Goal: Navigation & Orientation: Find specific page/section

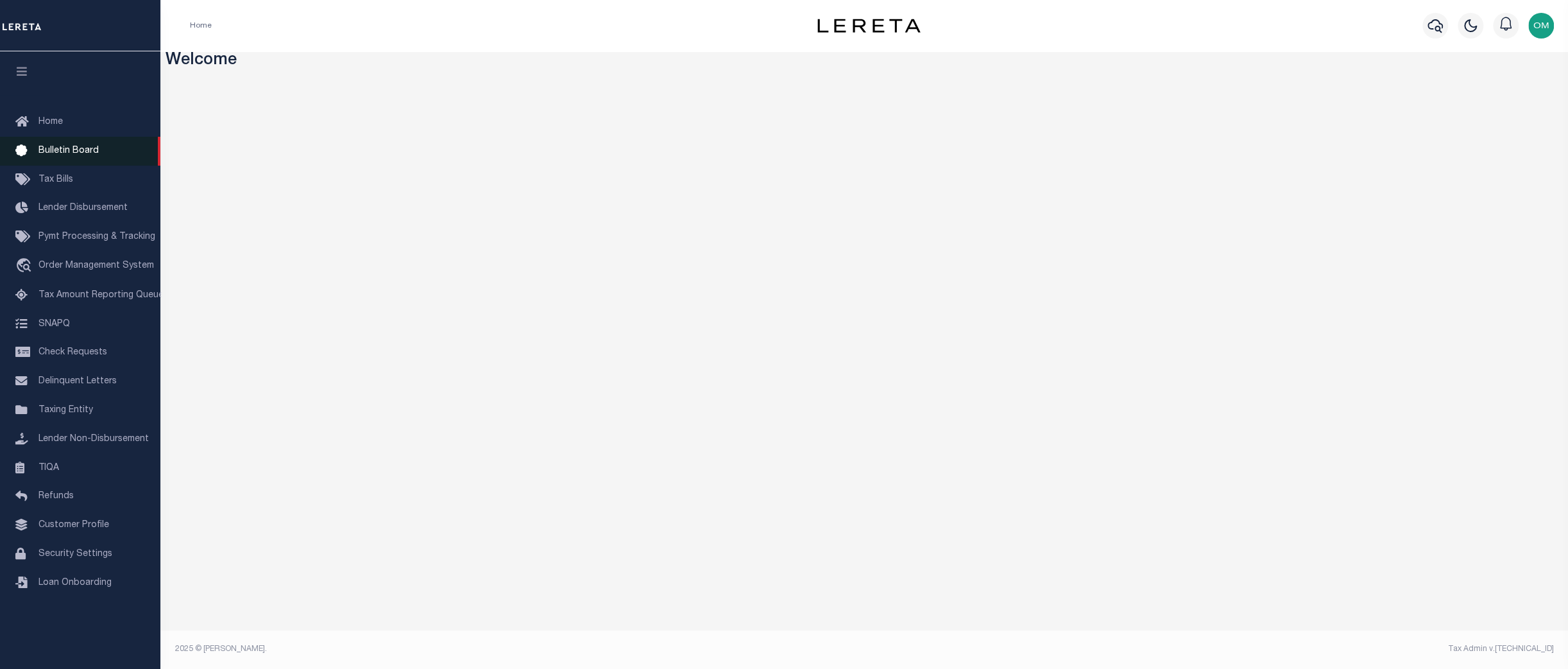
click at [57, 151] on span "Bulletin Board" at bounding box center [69, 150] width 60 height 9
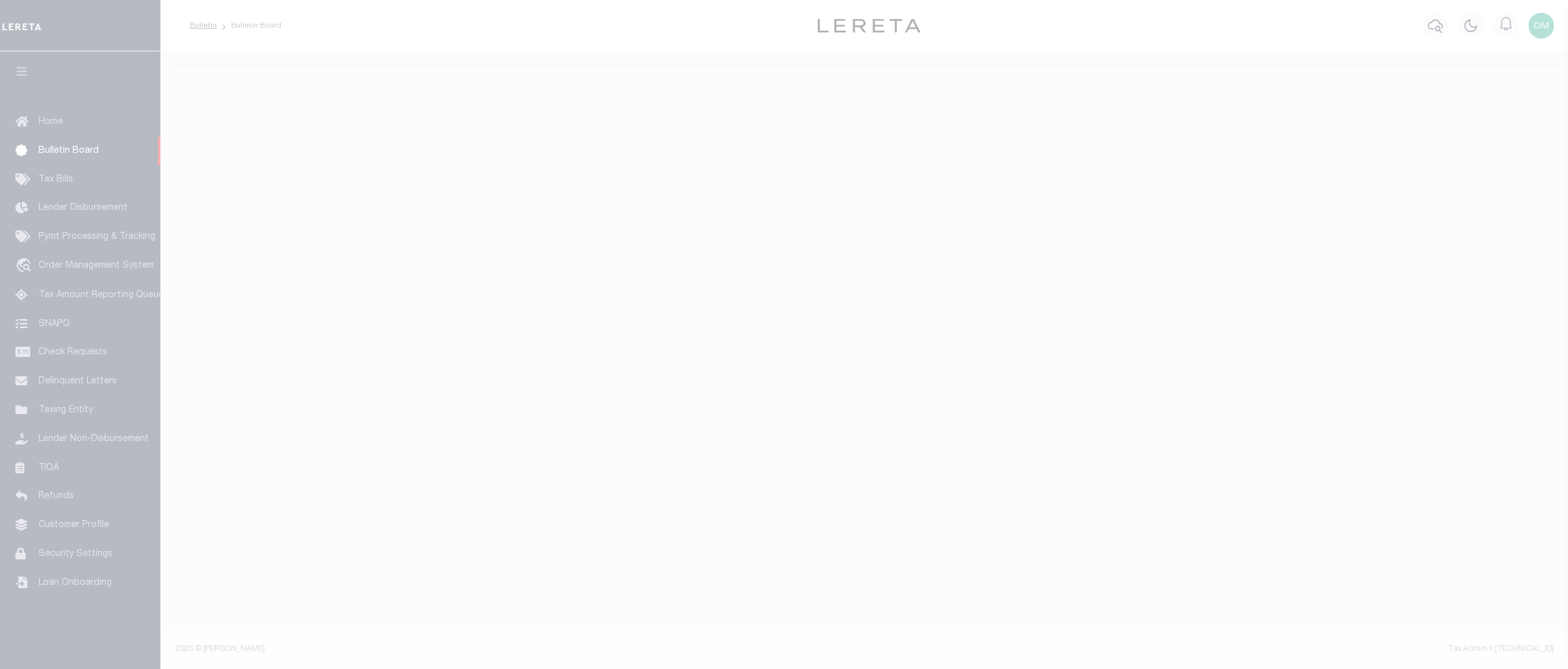
select select "50"
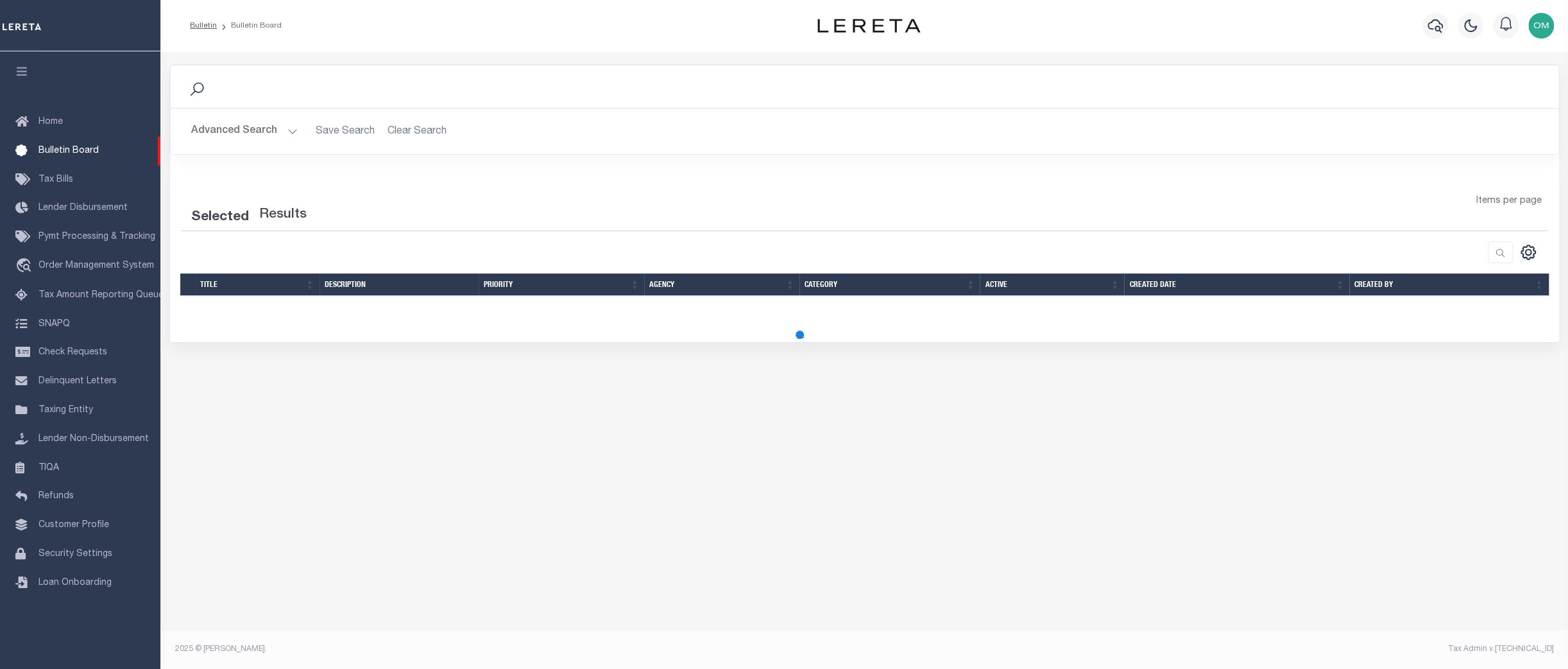
select select "50"
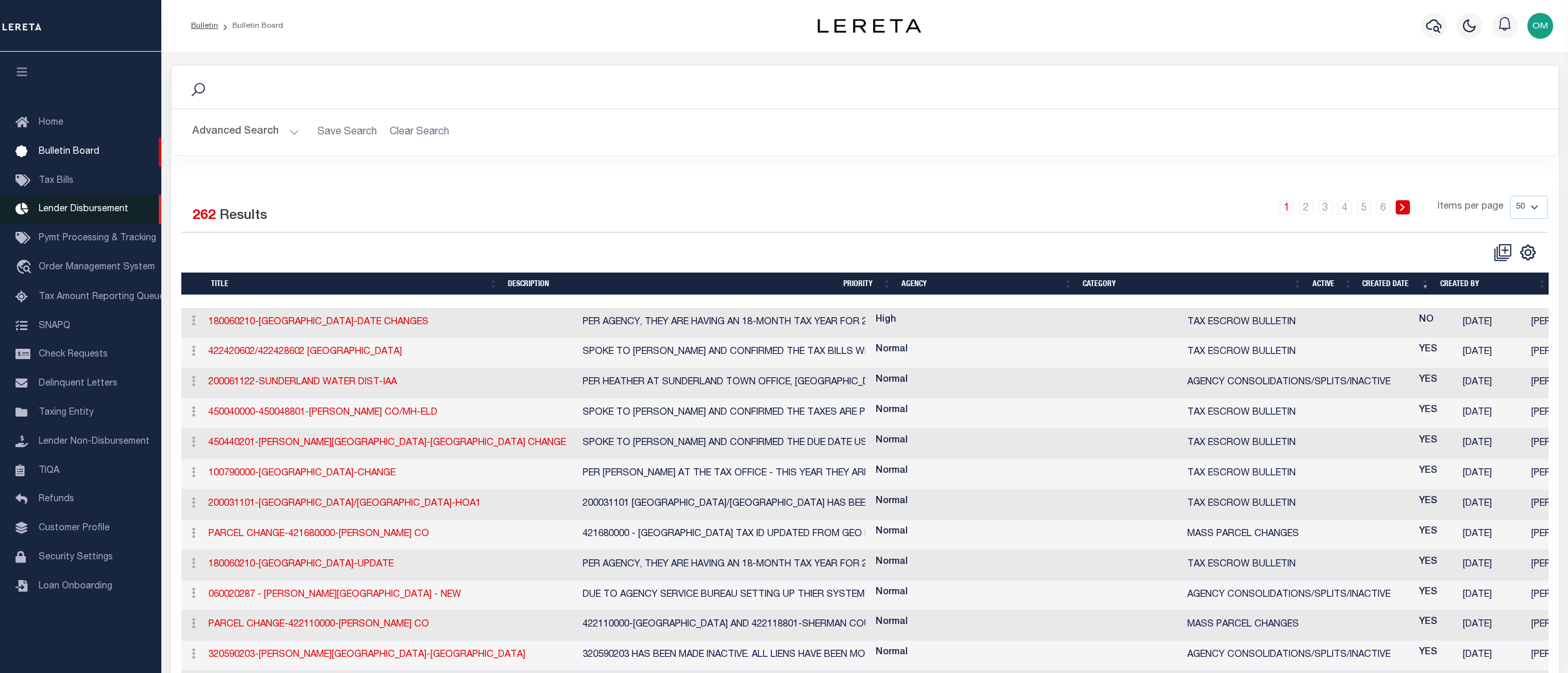
click at [80, 206] on link "Lender Disbursement" at bounding box center [80, 209] width 162 height 29
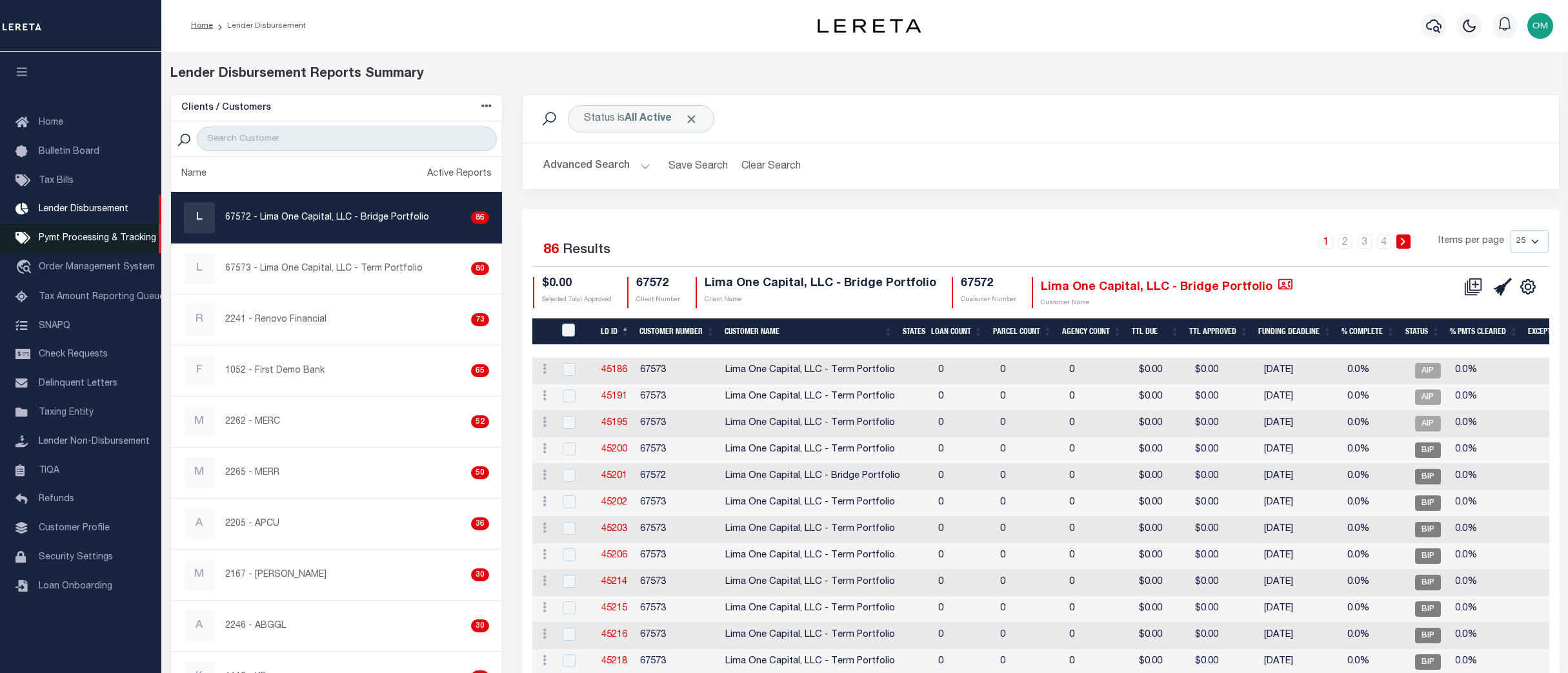
click at [87, 235] on link "Pymt Processing & Tracking" at bounding box center [80, 239] width 162 height 29
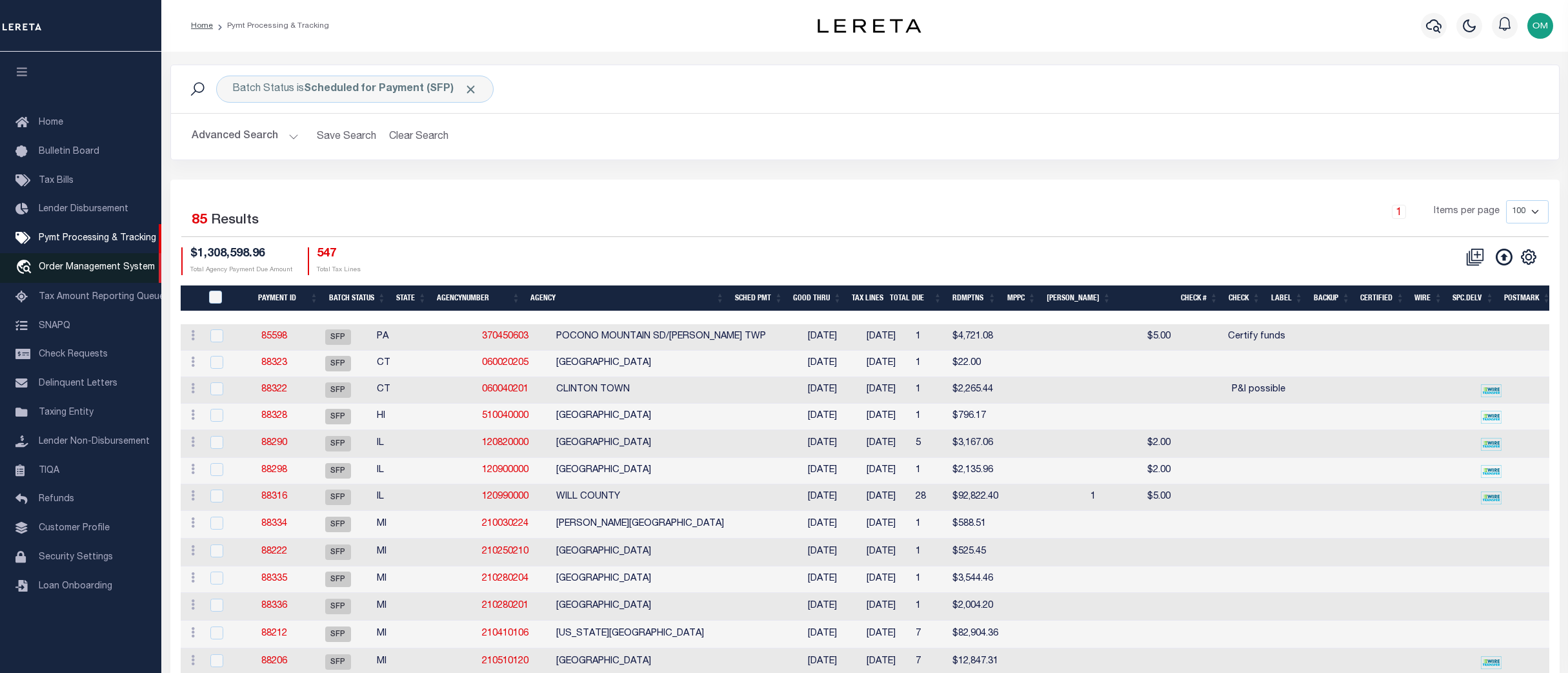
click at [95, 268] on span "Order Management System" at bounding box center [97, 267] width 116 height 9
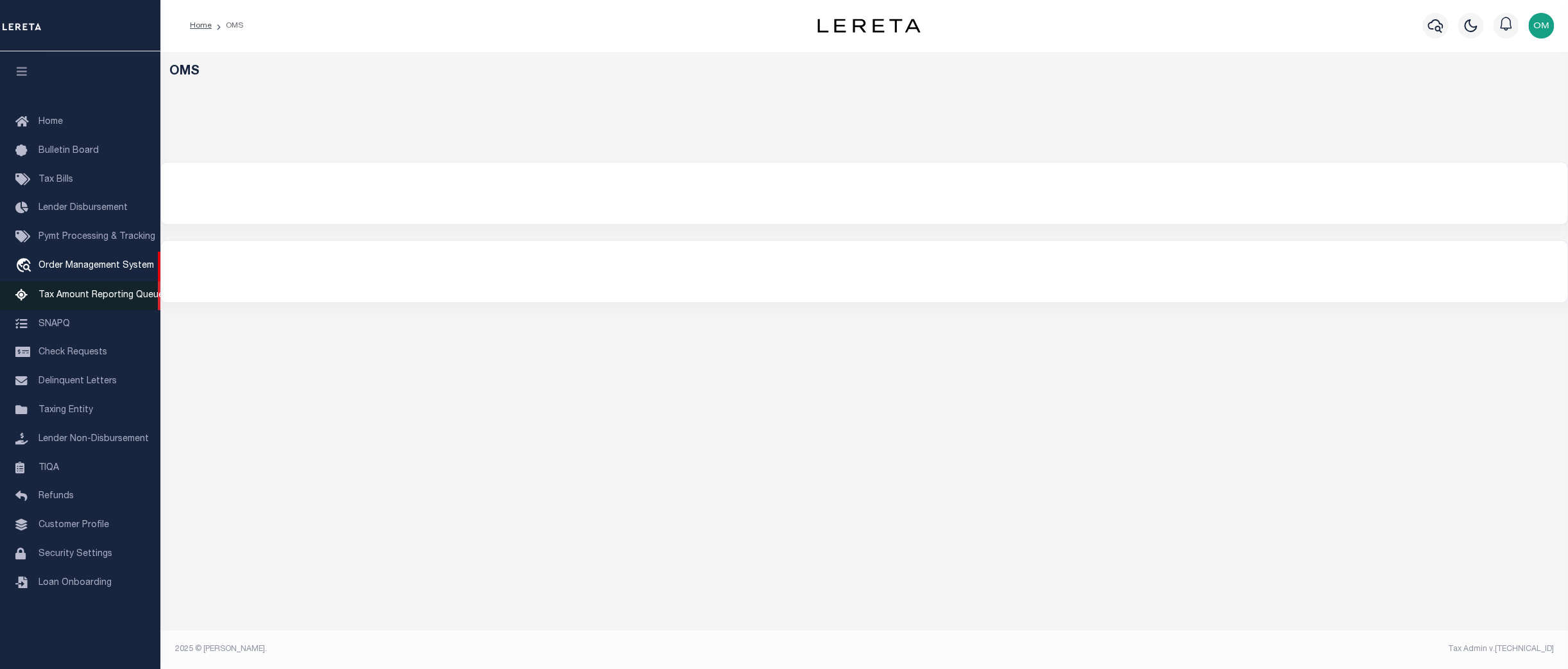
select select "200"
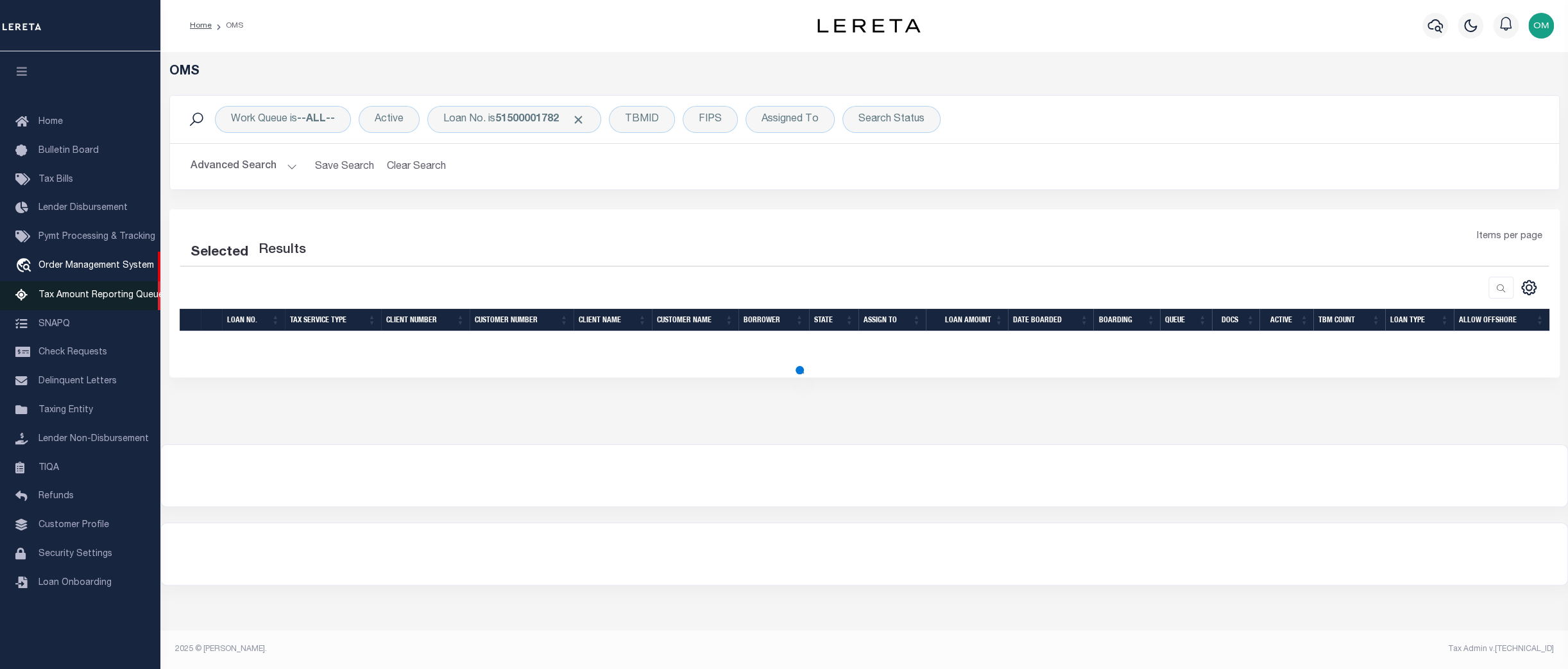
click at [102, 300] on span "Tax Amount Reporting Queue" at bounding box center [101, 295] width 126 height 9
select select "200"
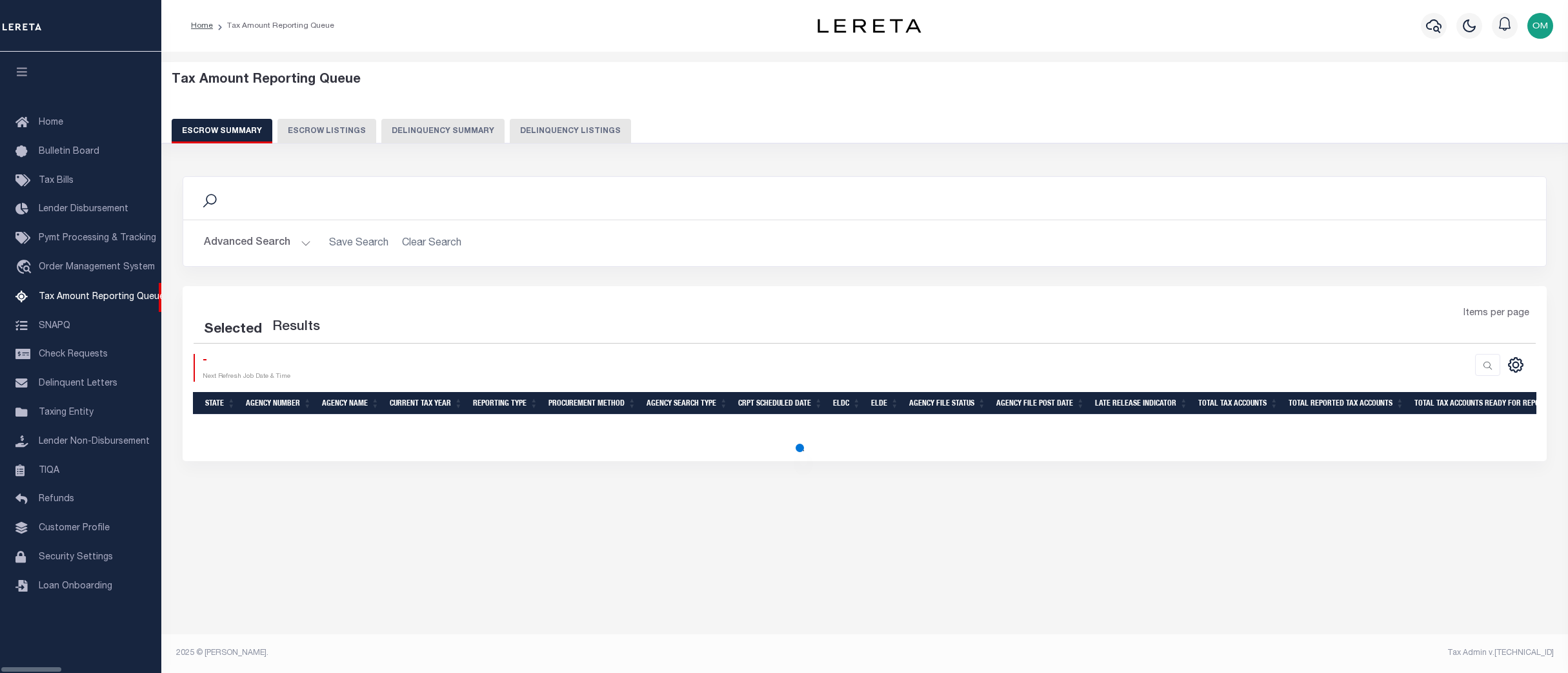
select select "100"
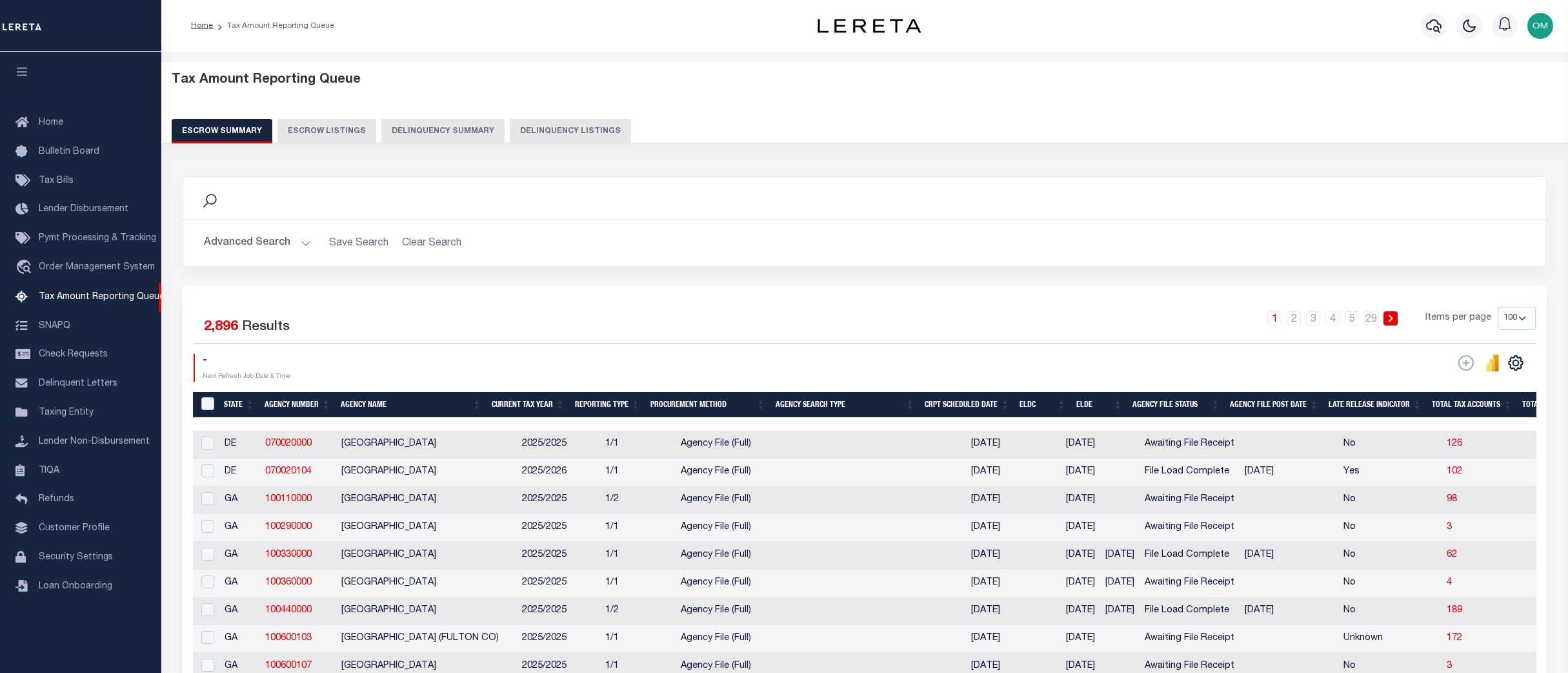
click at [1502, 370] on button at bounding box center [1493, 362] width 26 height 18
click at [1497, 363] on icon "" at bounding box center [1496, 362] width 6 height 16
click at [432, 124] on button "Delinquency Summary" at bounding box center [443, 131] width 124 height 24
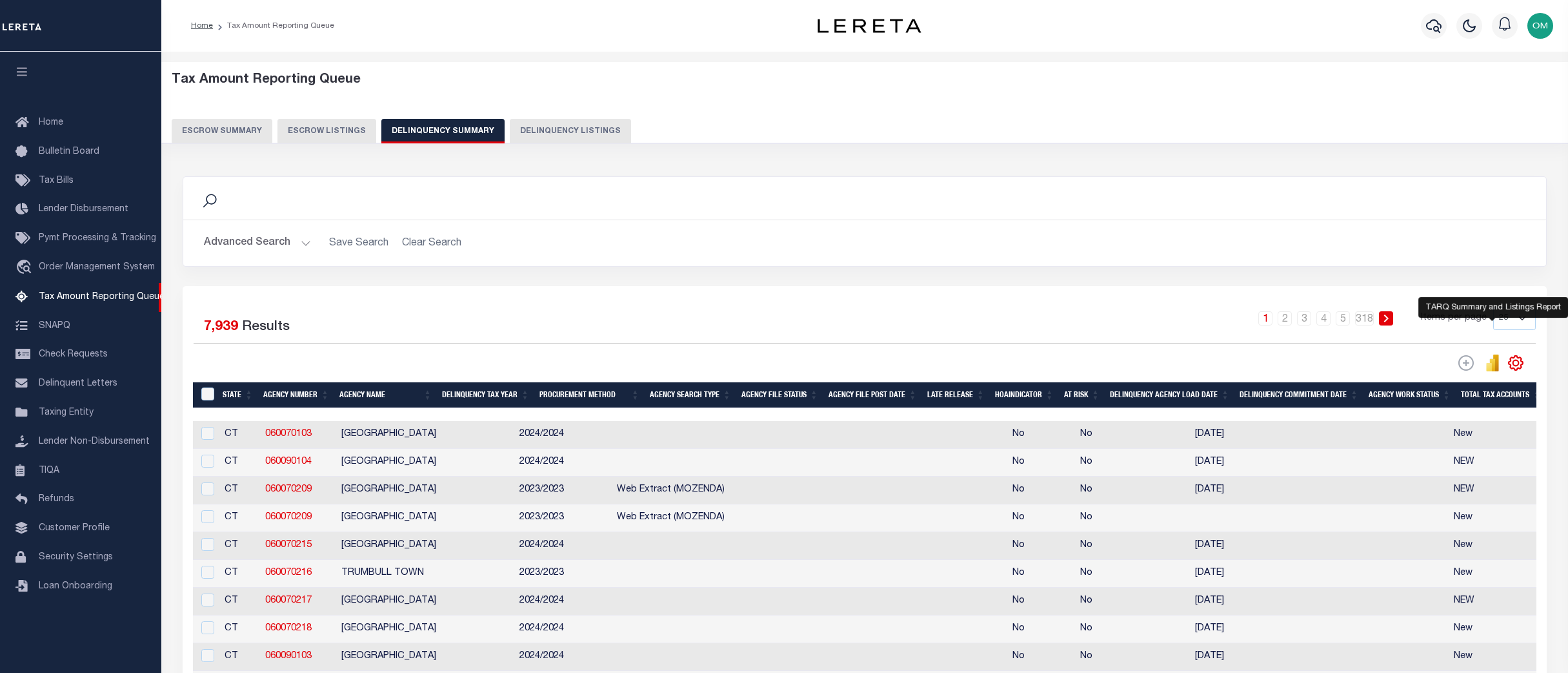
click at [1496, 367] on icon "" at bounding box center [1496, 362] width 6 height 16
click at [73, 325] on link "SNAPQ" at bounding box center [80, 326] width 162 height 29
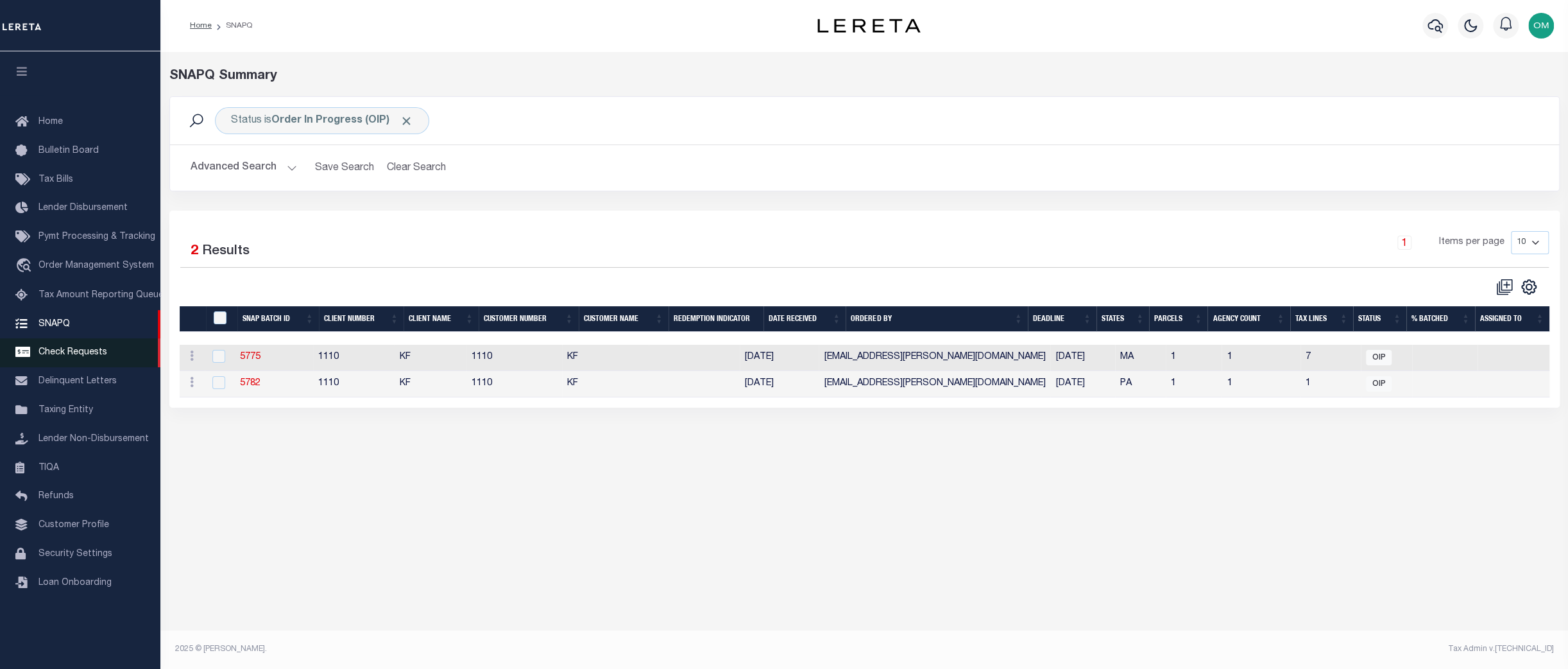
click at [95, 357] on span "Check Requests" at bounding box center [73, 352] width 69 height 9
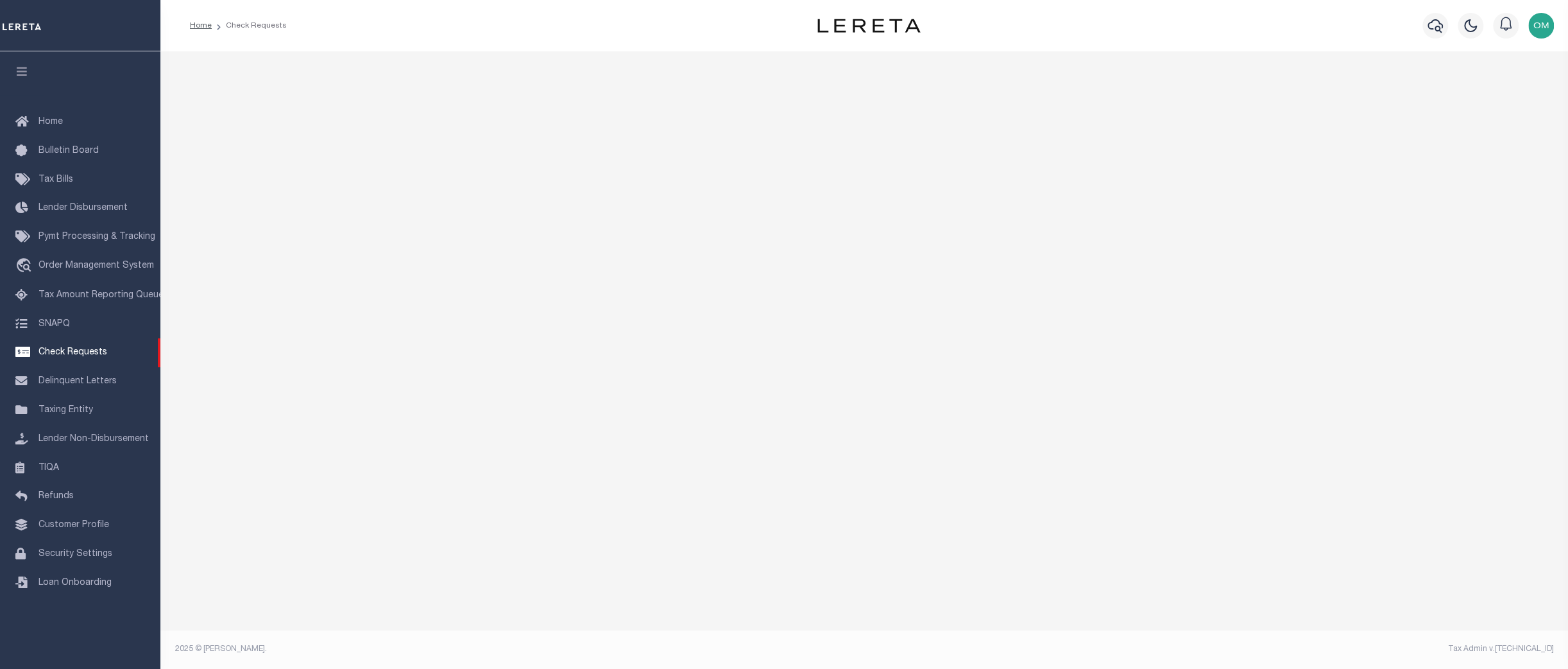
select select "50"
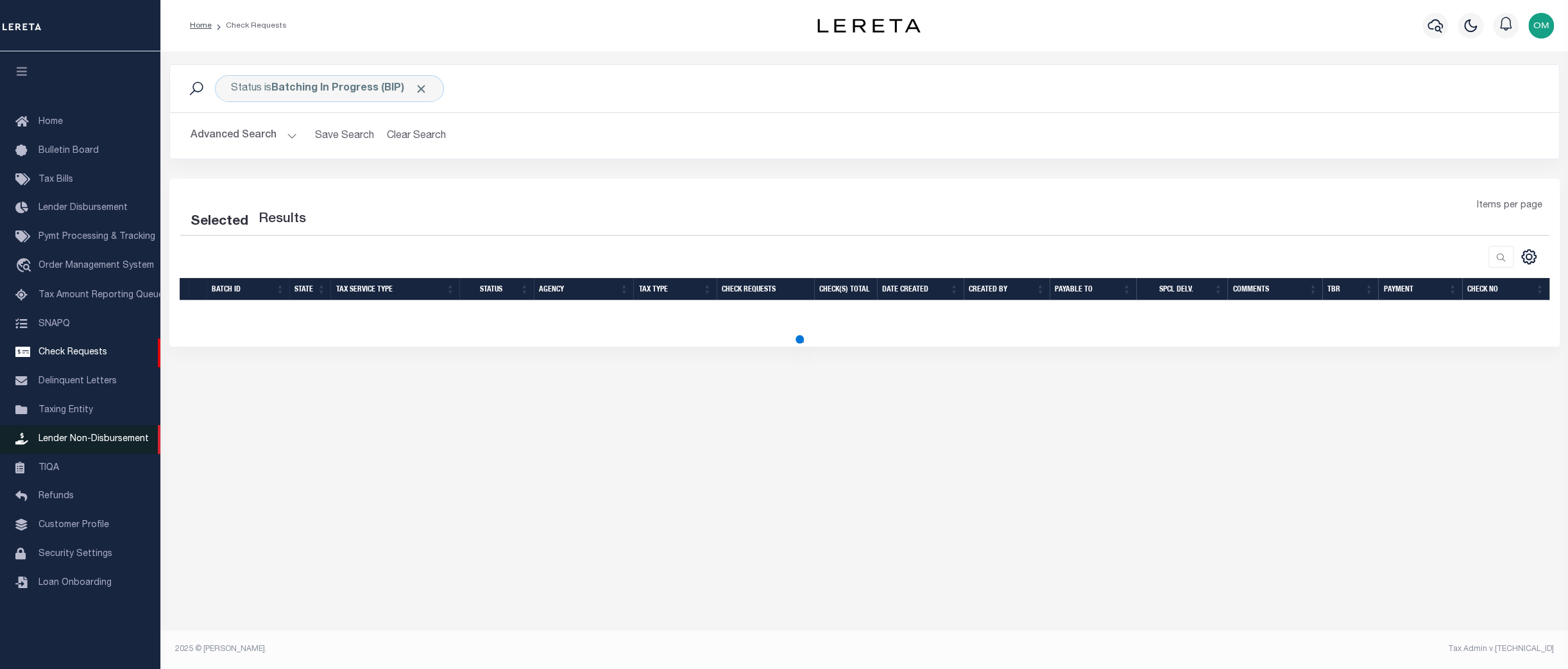
select select "50"
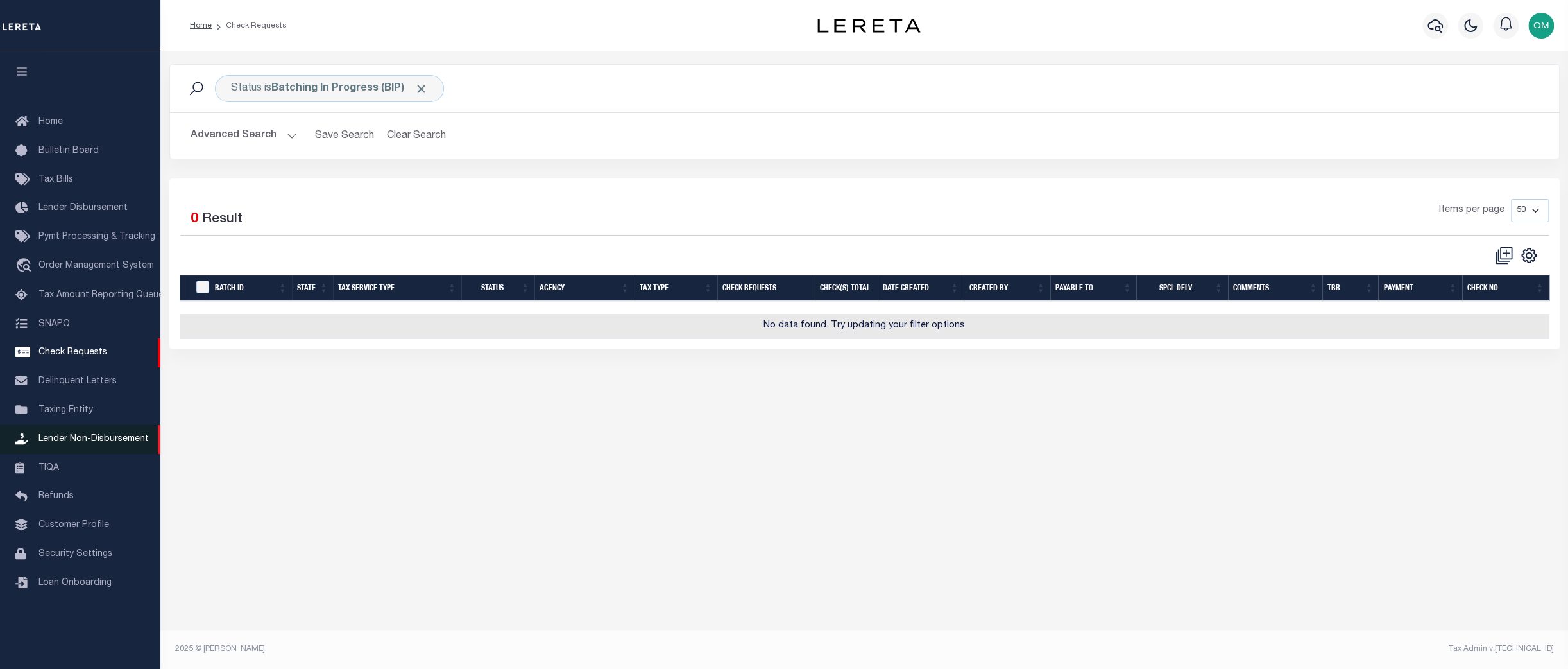
click at [119, 444] on span "Lender Non-Disbursement" at bounding box center [94, 439] width 110 height 9
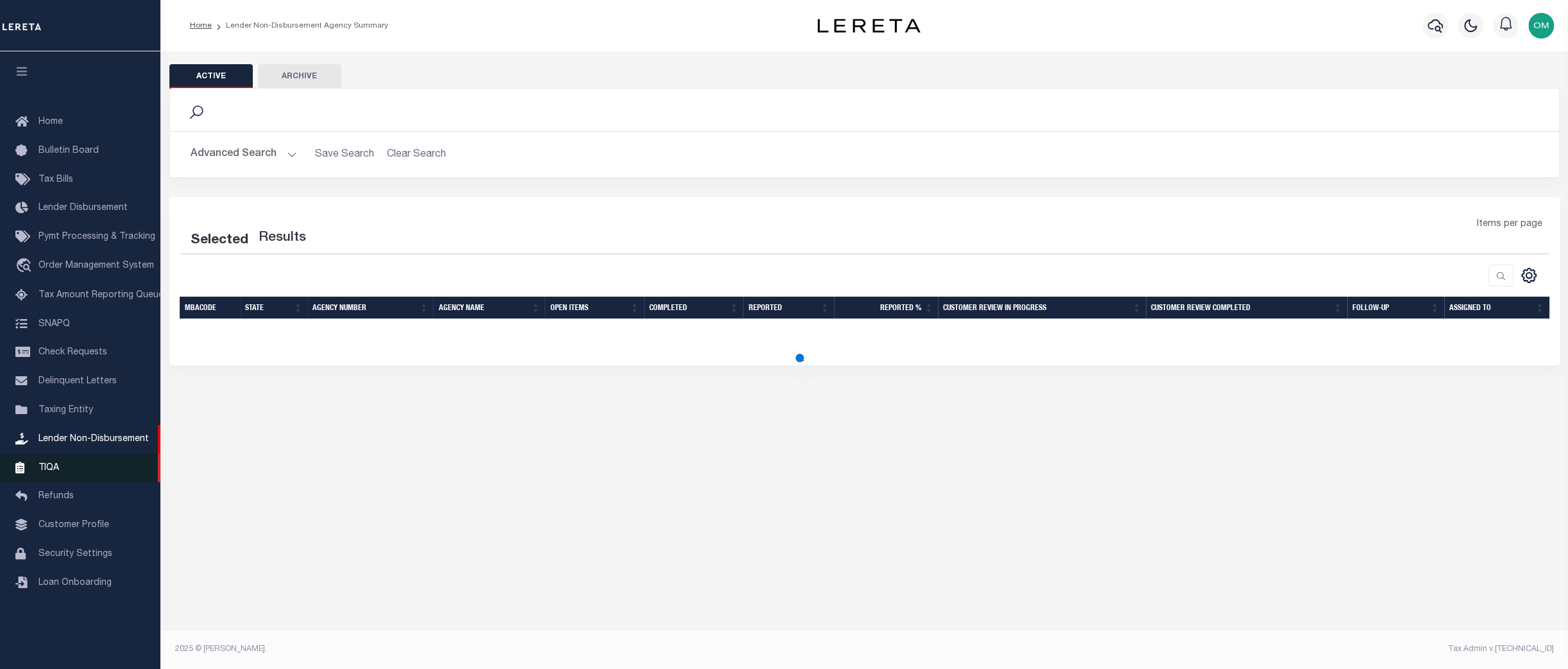
click at [58, 474] on link "TIQA" at bounding box center [80, 469] width 161 height 29
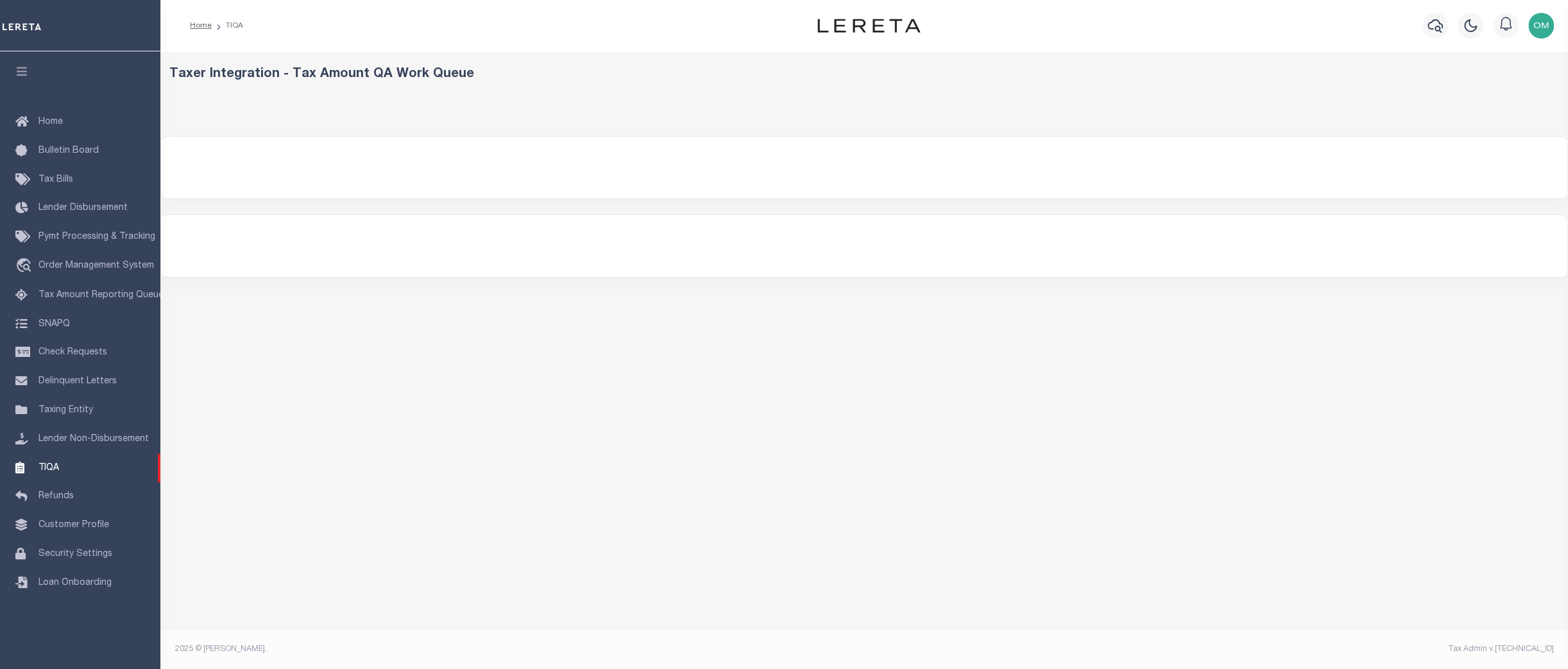
select select "200"
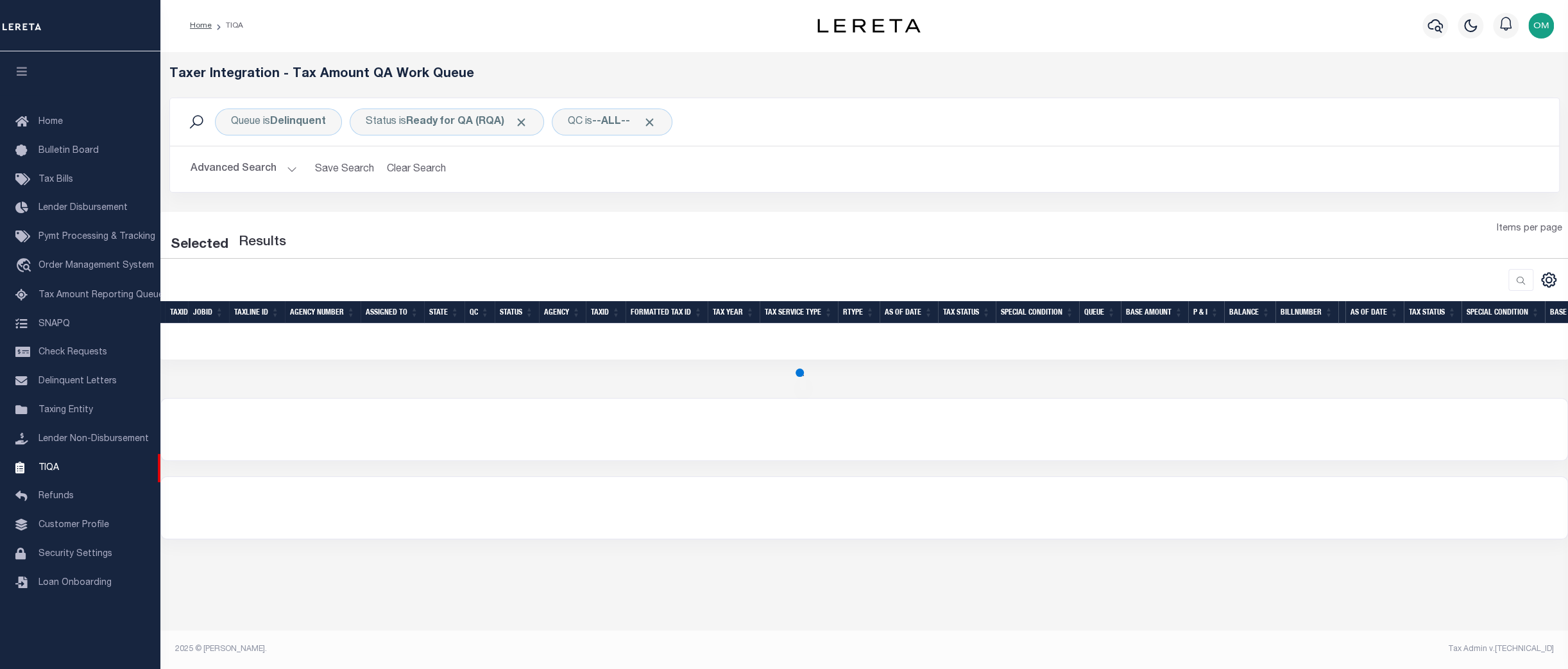
select select "200"
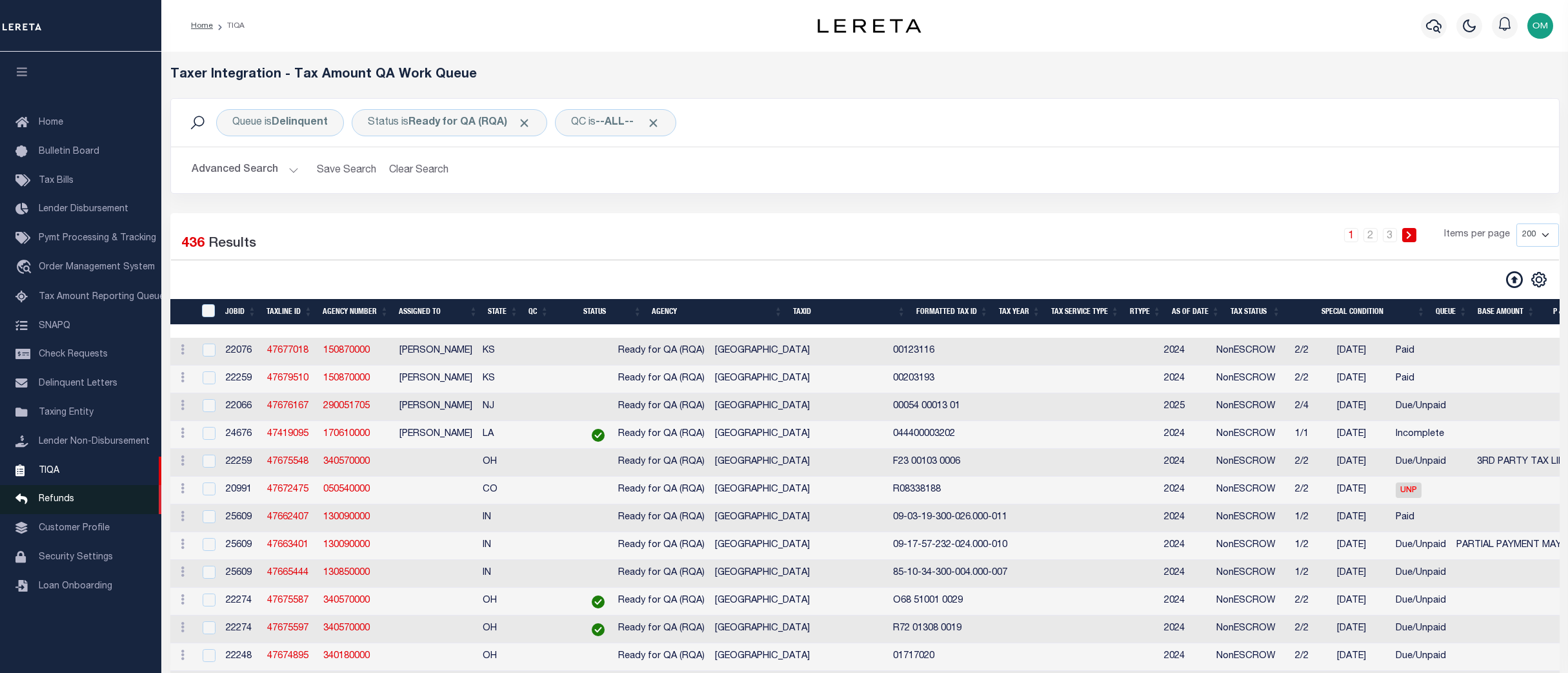
click at [62, 503] on link "Refunds" at bounding box center [80, 499] width 162 height 29
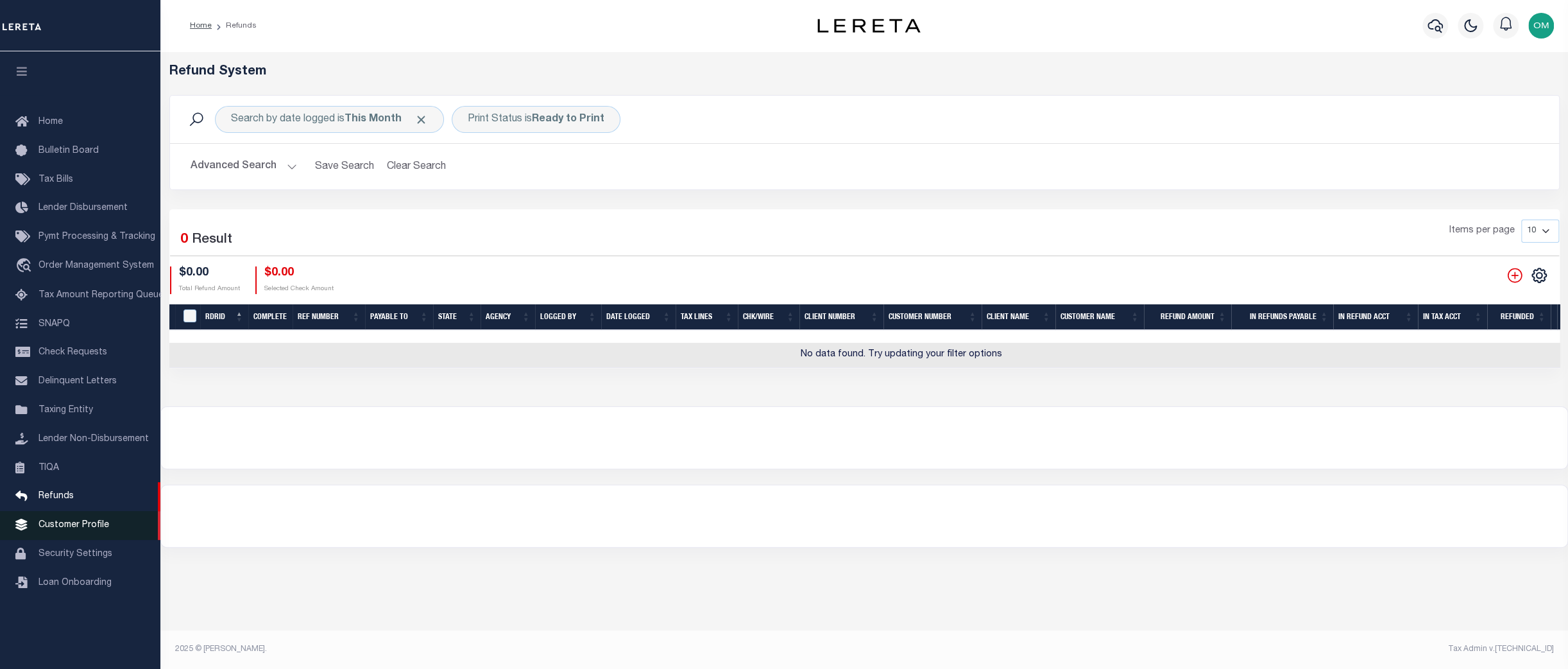
click at [82, 530] on span "Customer Profile" at bounding box center [74, 525] width 70 height 9
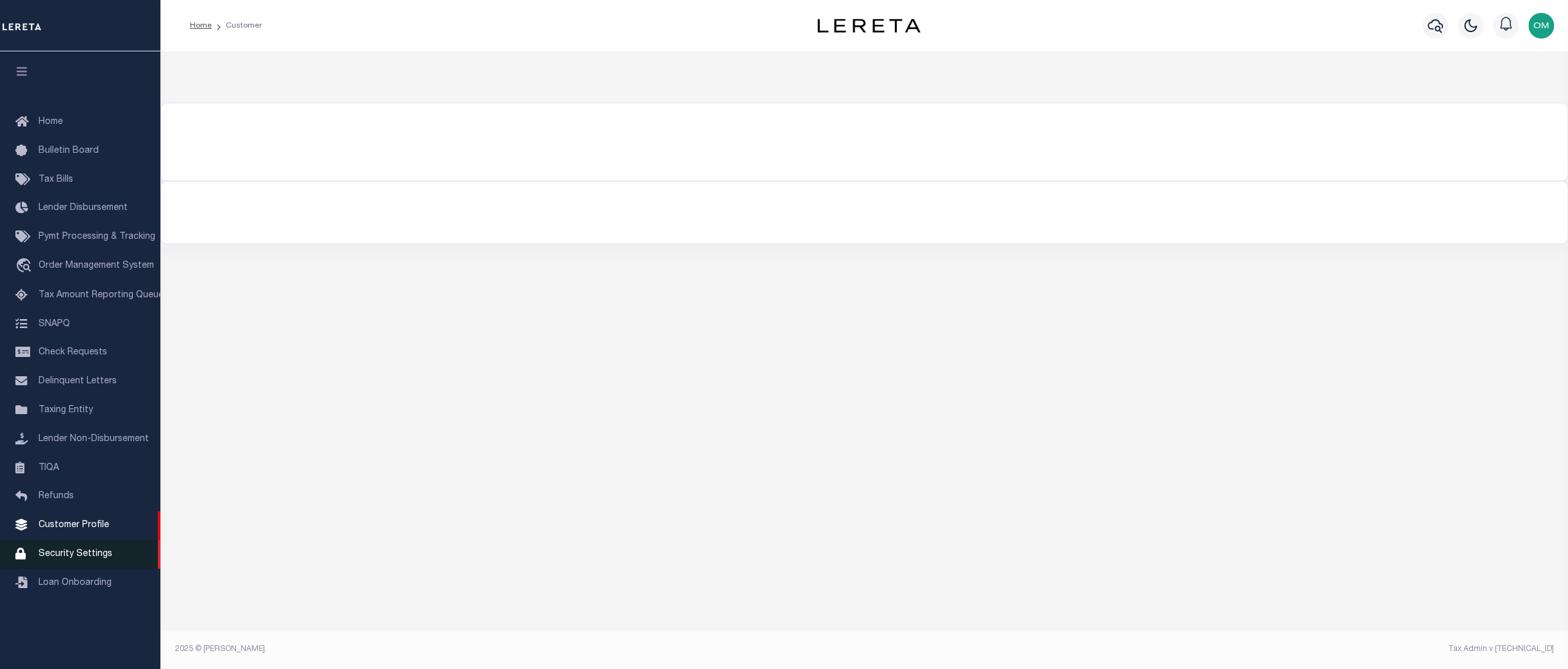
click at [81, 558] on link "Security Settings" at bounding box center [80, 555] width 161 height 29
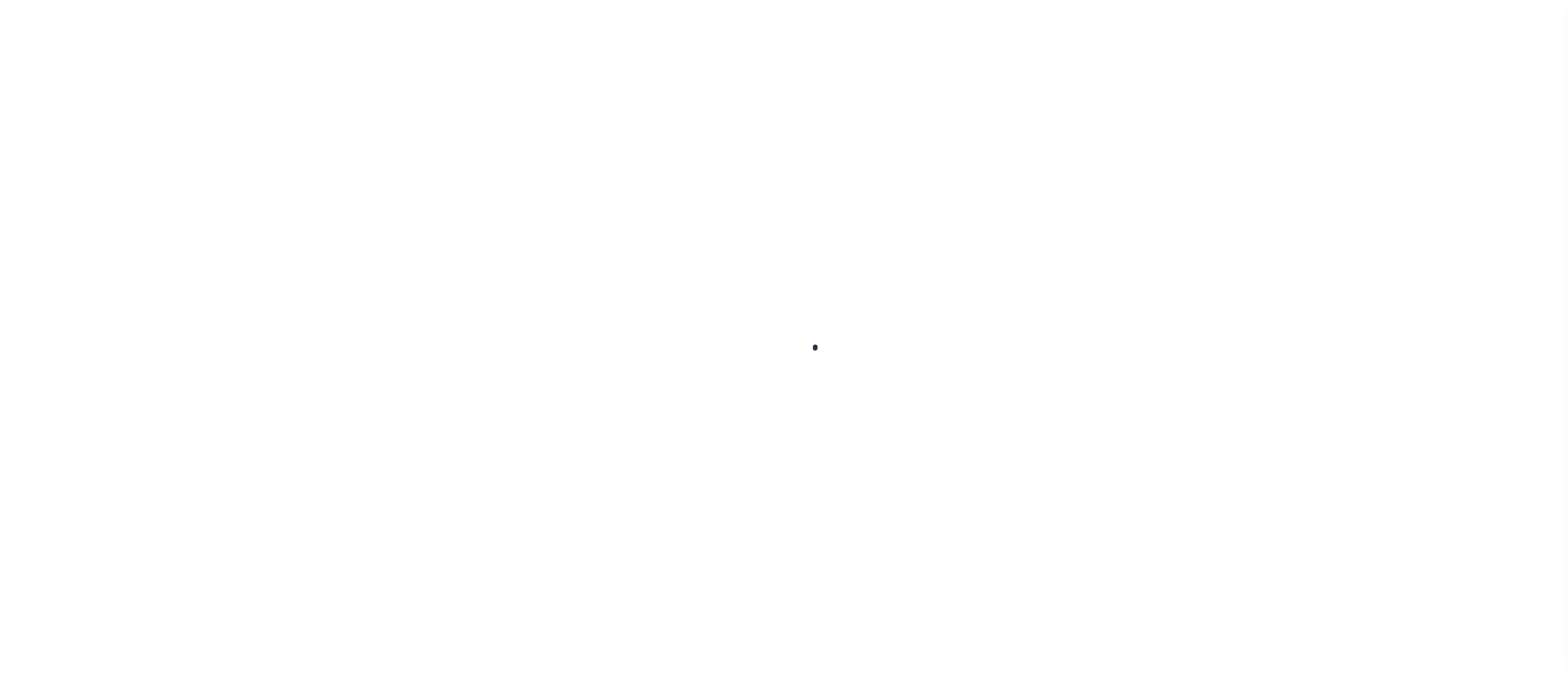
select select "100"
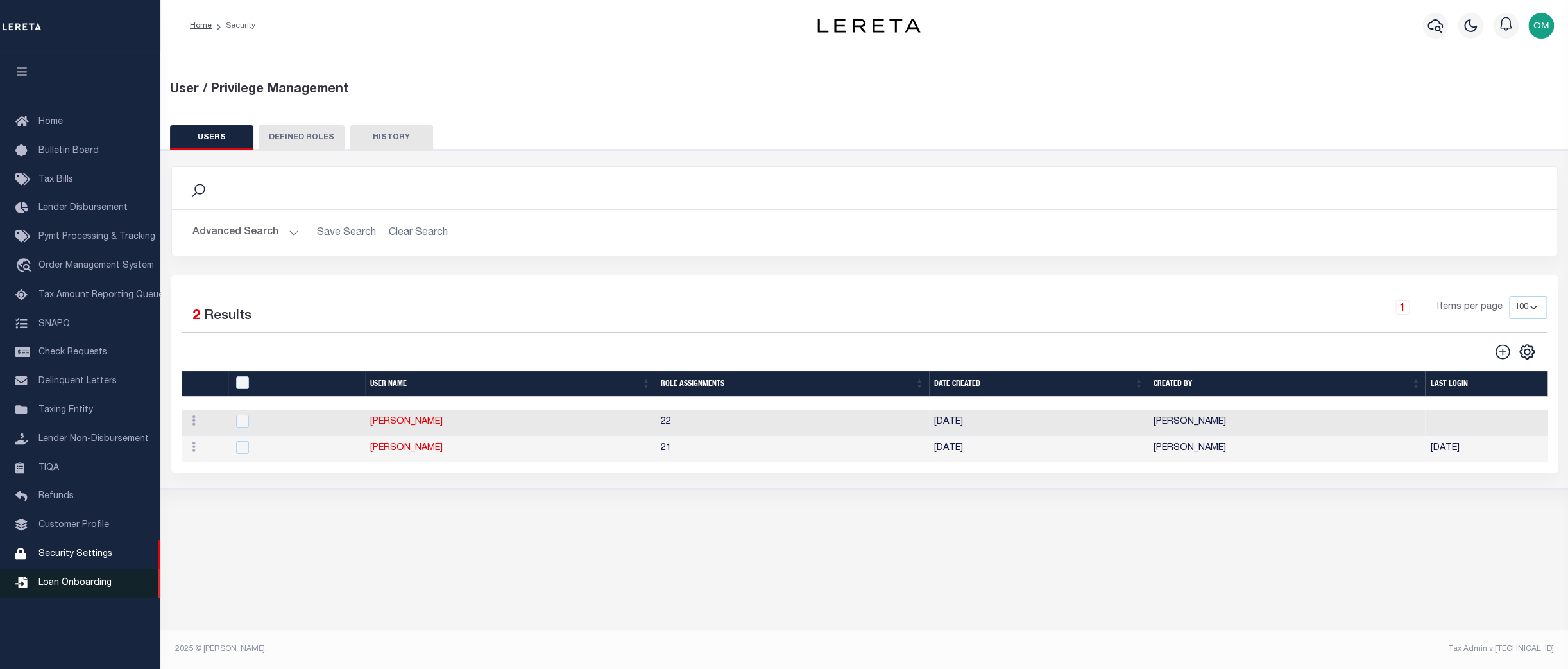
click at [85, 588] on link "Loan Onboarding" at bounding box center [80, 583] width 161 height 29
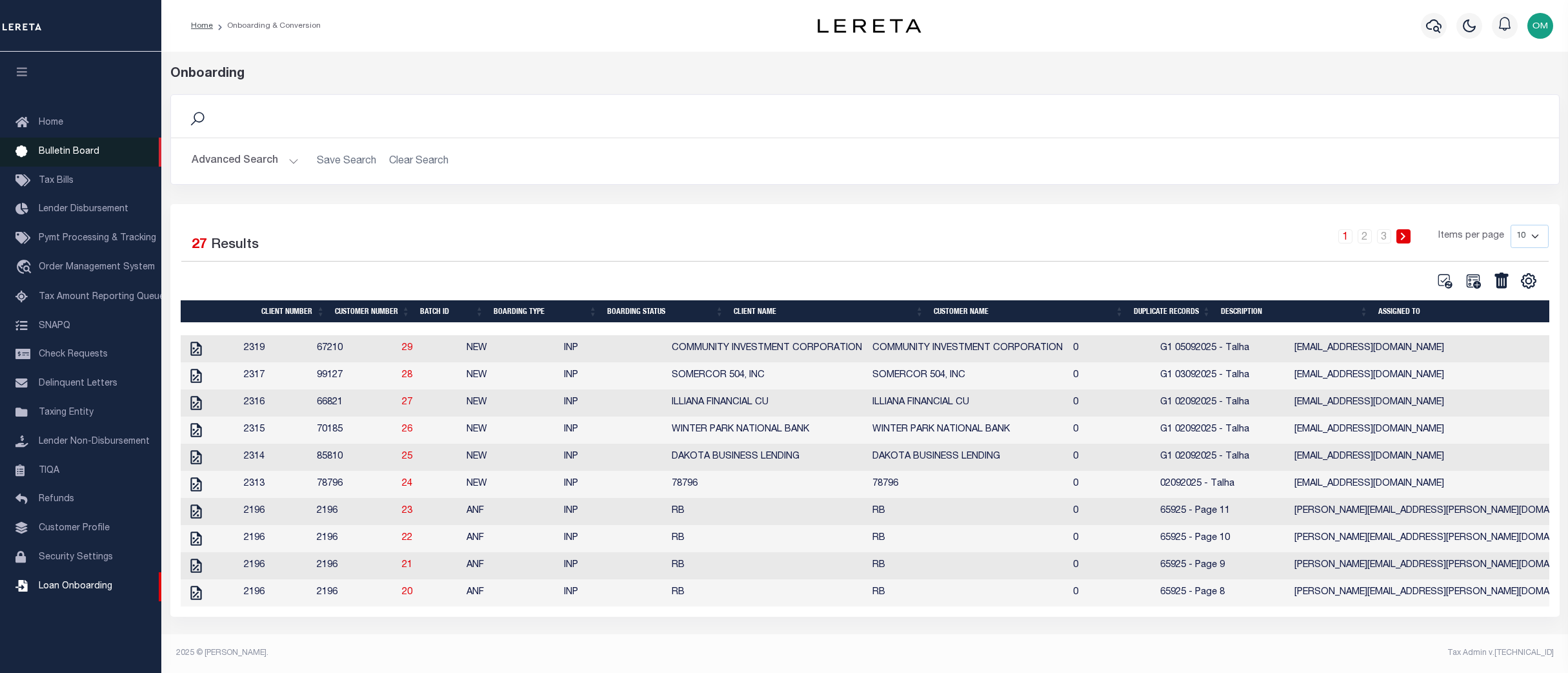
click at [77, 154] on span "Bulletin Board" at bounding box center [69, 151] width 61 height 9
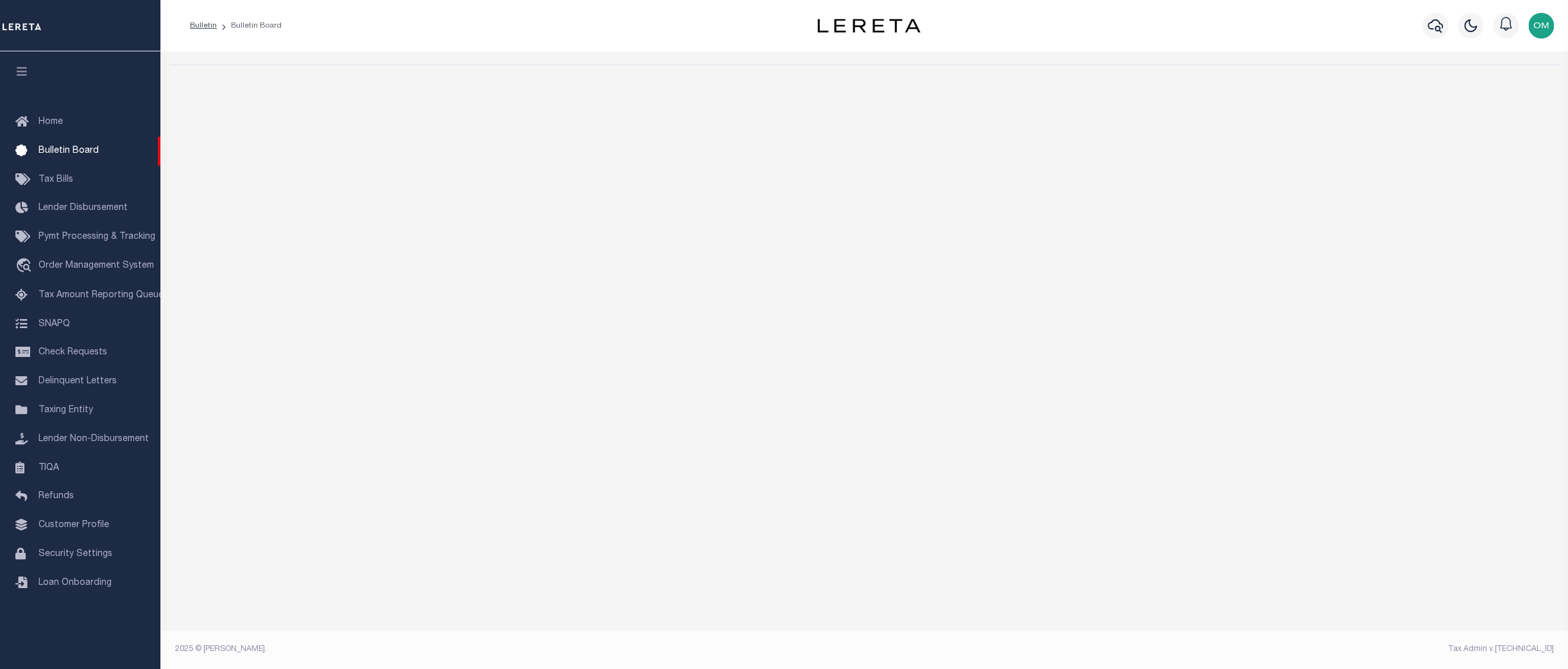
select select "50"
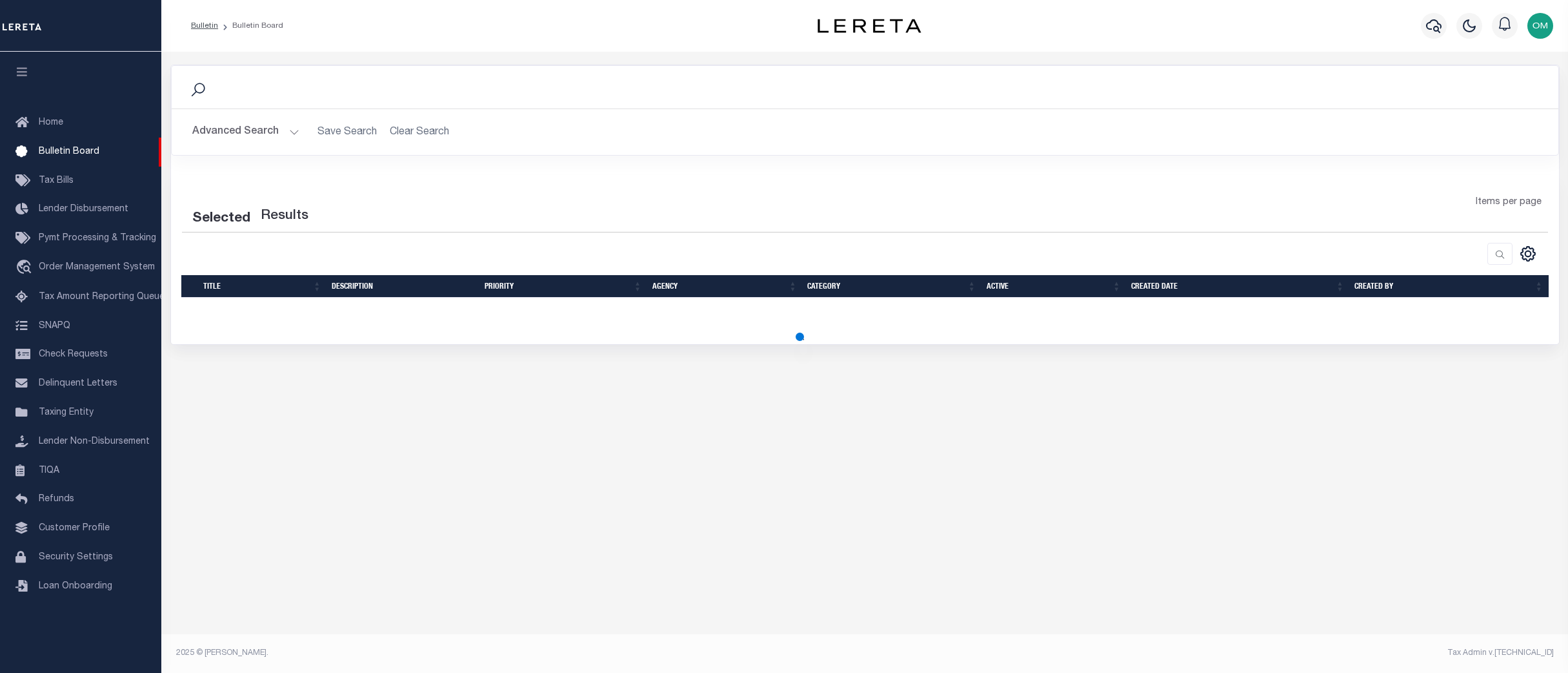
select select "50"
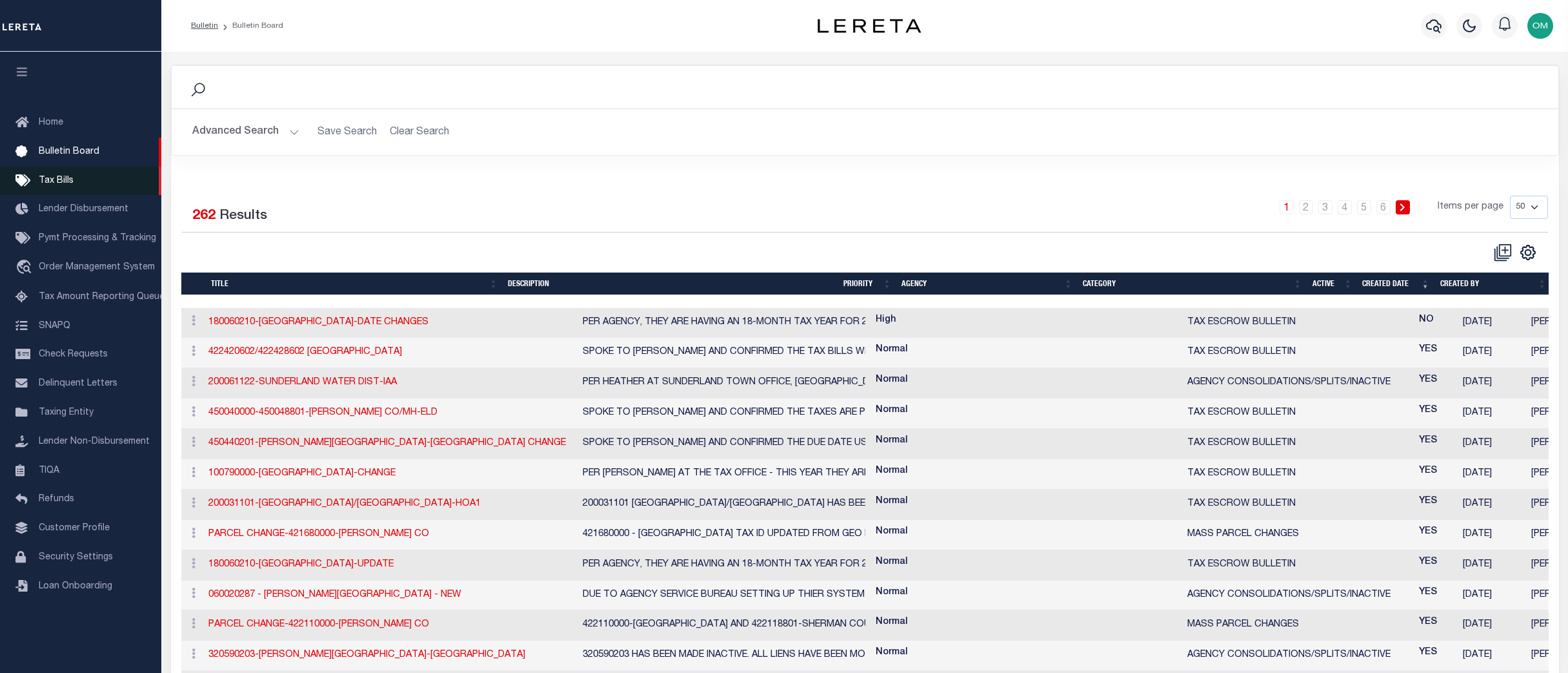
click at [79, 178] on link "Tax Bills" at bounding box center [80, 182] width 162 height 29
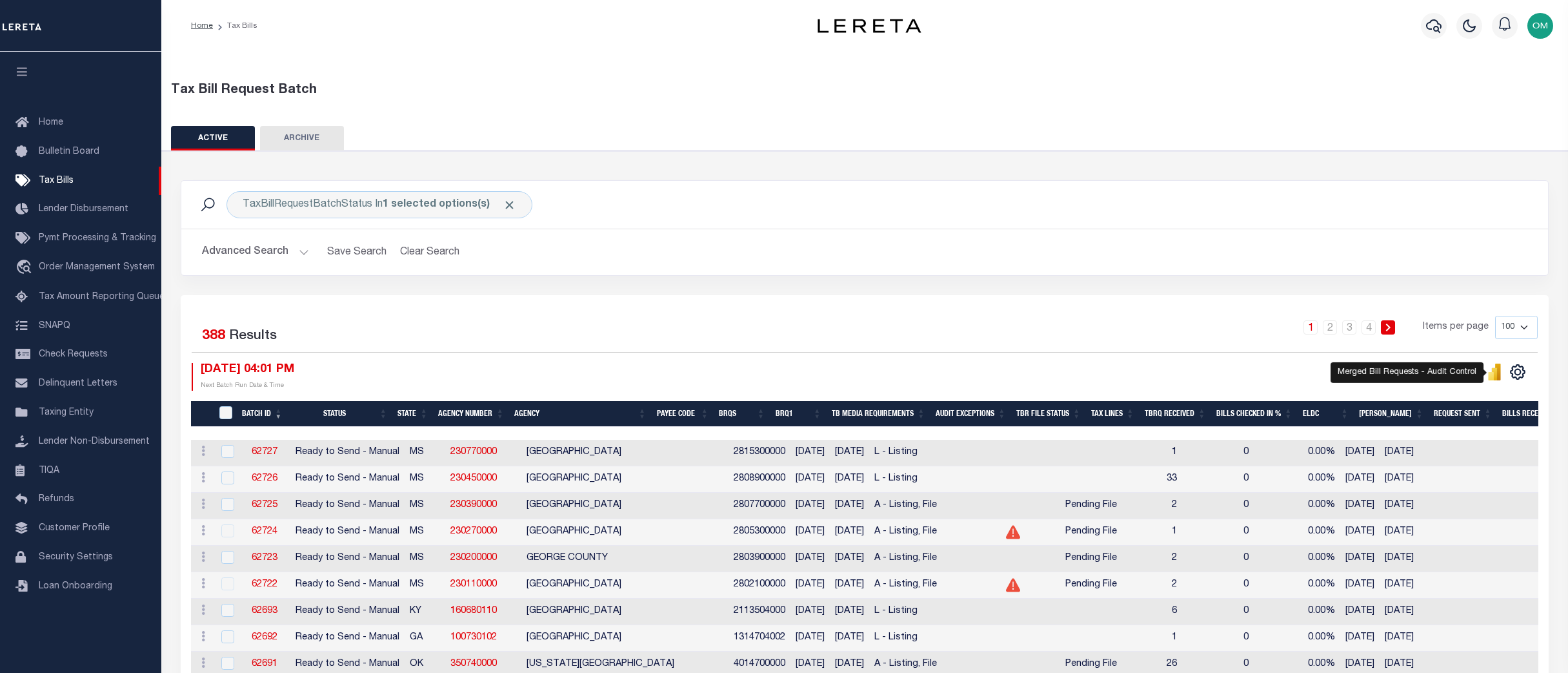
click at [1491, 370] on icon "" at bounding box center [1494, 371] width 14 height 16
